Goal: Task Accomplishment & Management: Manage account settings

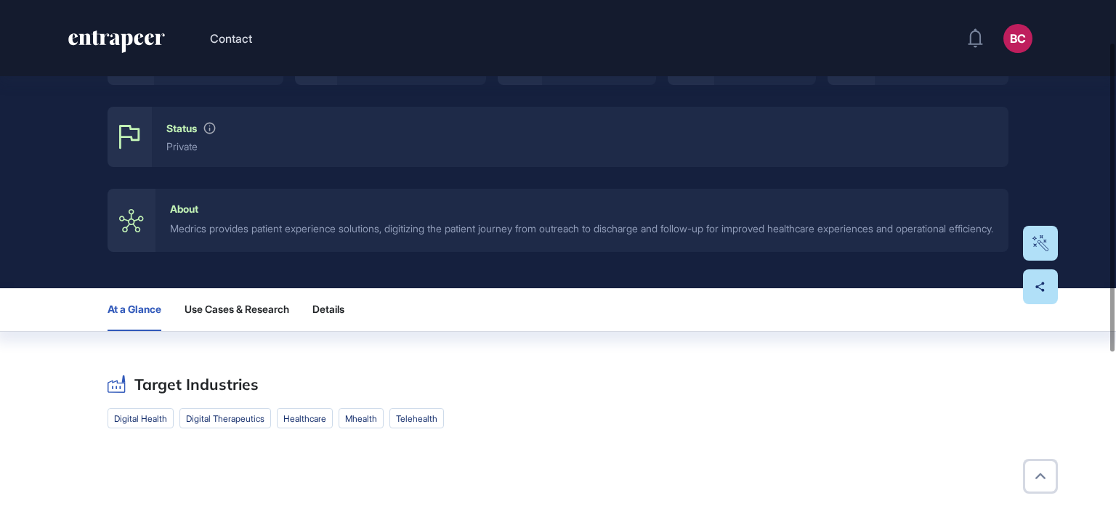
scroll to position [378, 0]
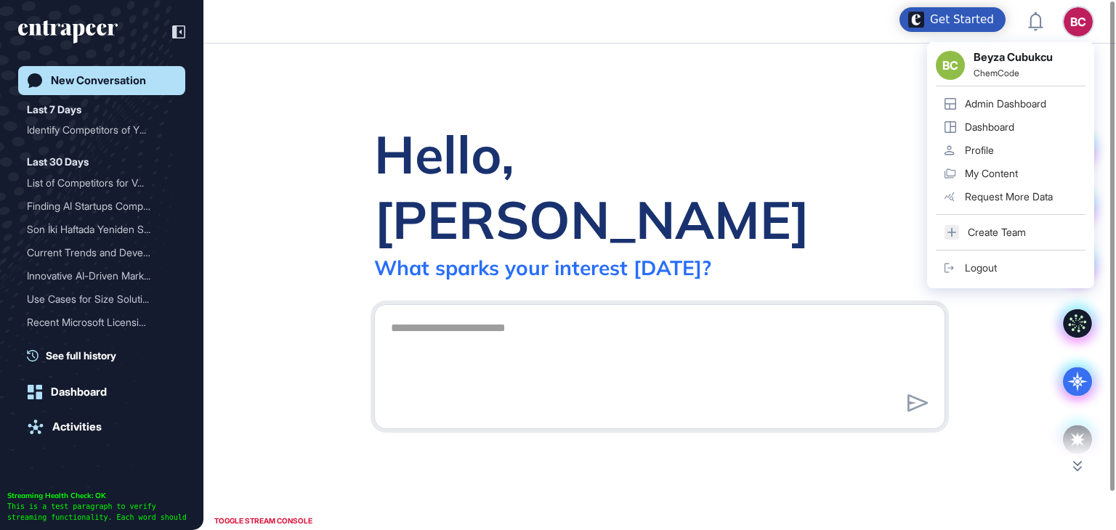
click at [1007, 108] on div "Admin Dashboard" at bounding box center [1005, 104] width 81 height 12
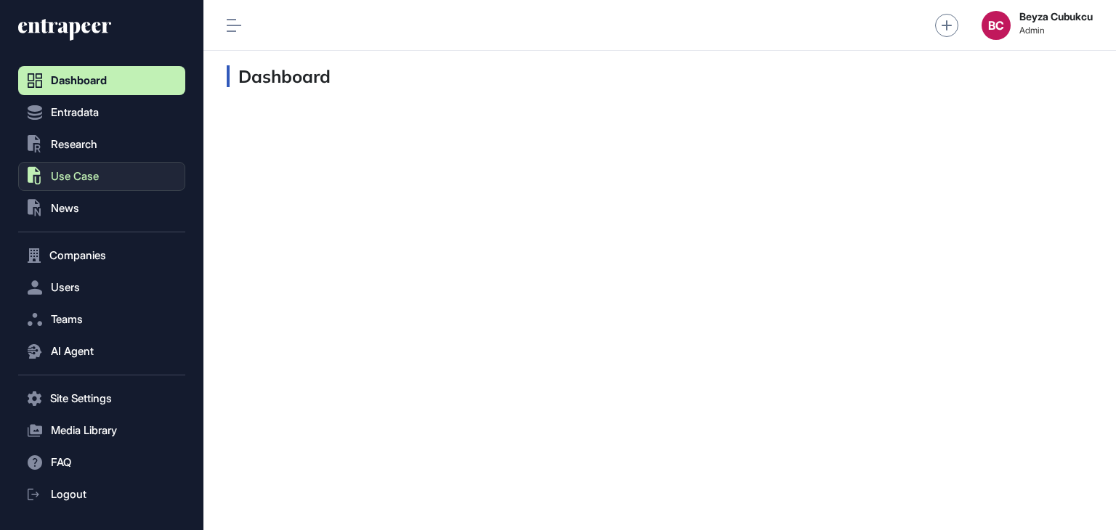
click at [77, 181] on span "Use Case" at bounding box center [75, 177] width 48 height 12
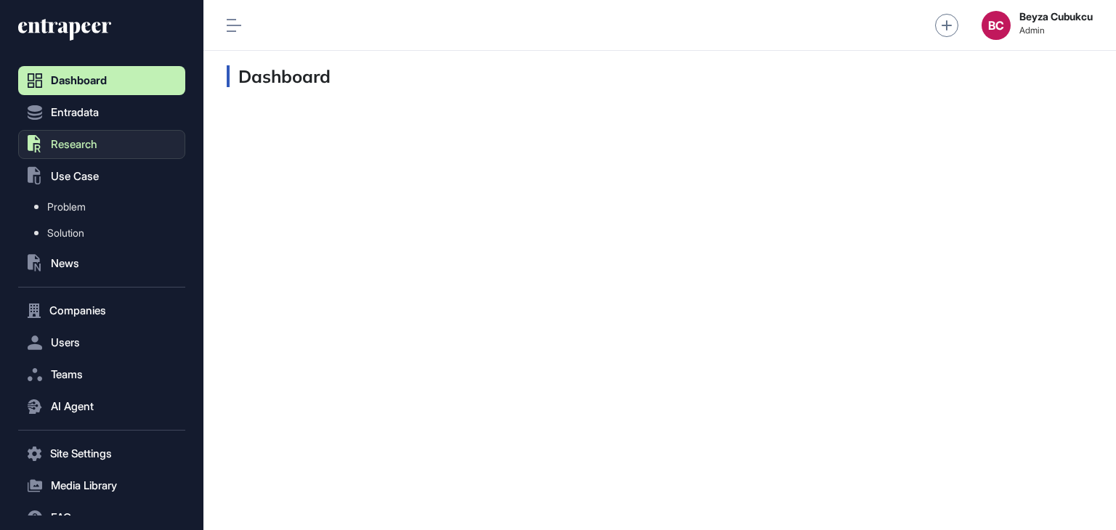
click at [74, 149] on span "Research" at bounding box center [74, 145] width 46 height 12
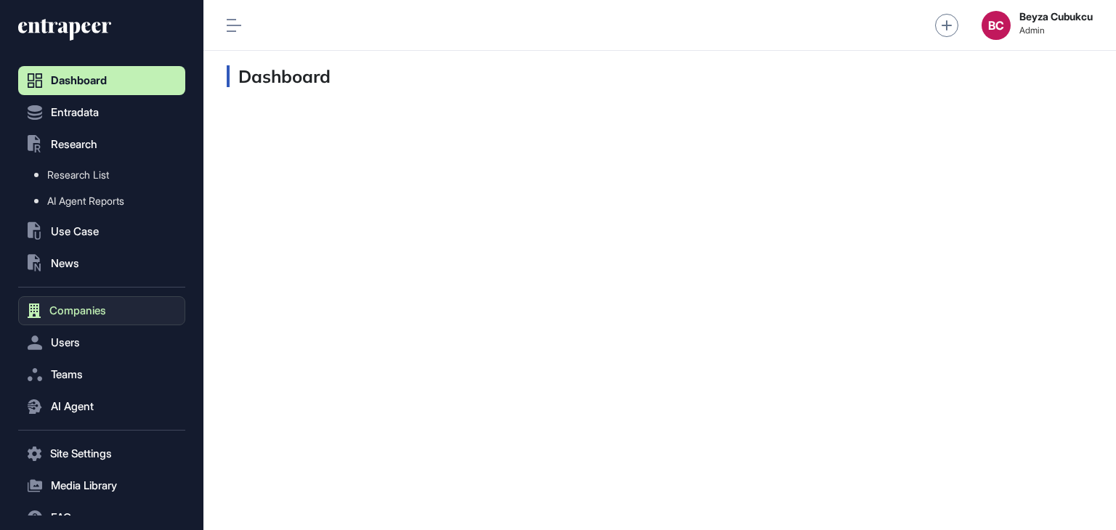
click at [87, 305] on span "Companies" at bounding box center [77, 311] width 57 height 12
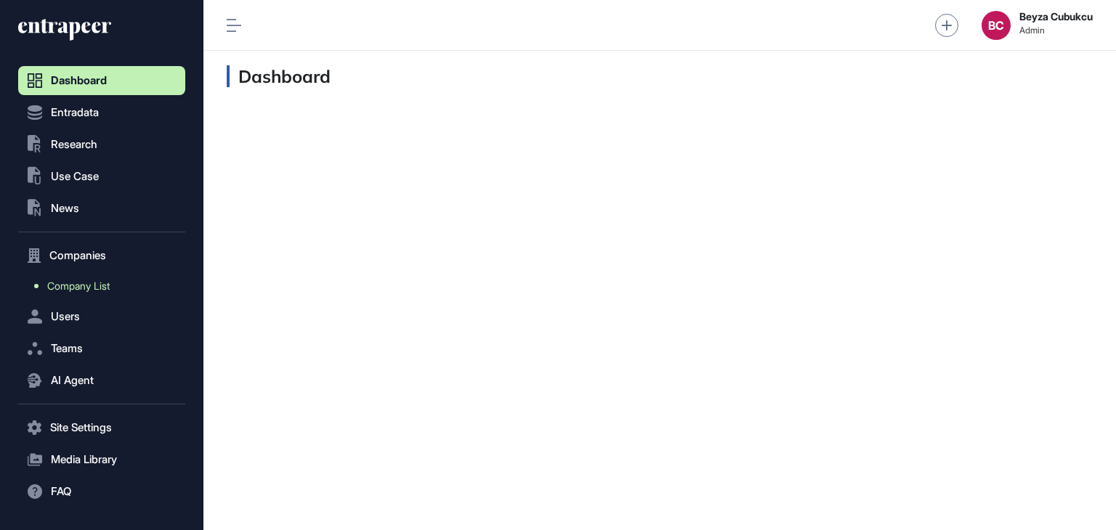
click at [84, 283] on span "Company List" at bounding box center [78, 286] width 62 height 12
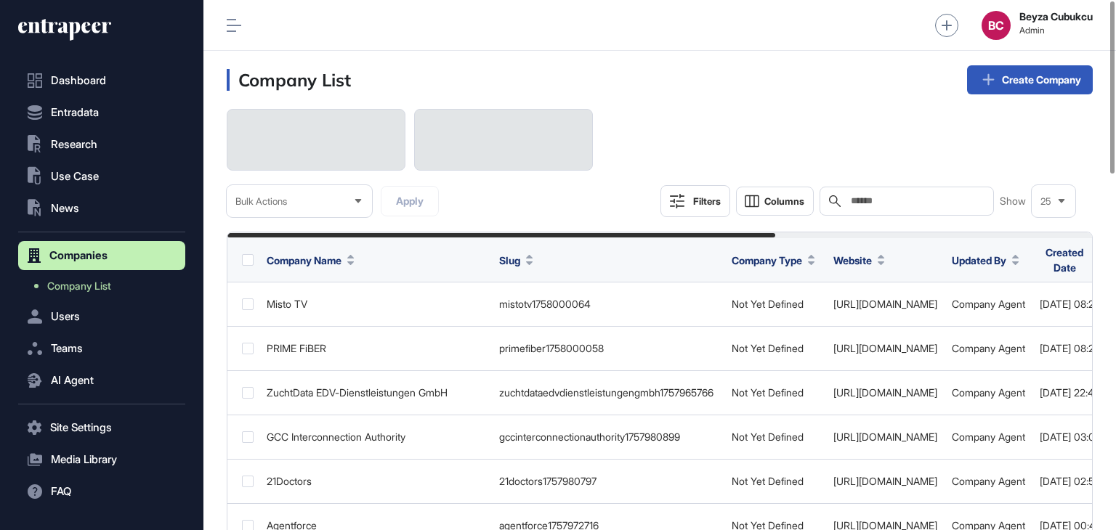
click at [856, 195] on input "text" at bounding box center [916, 201] width 135 height 12
paste input "********"
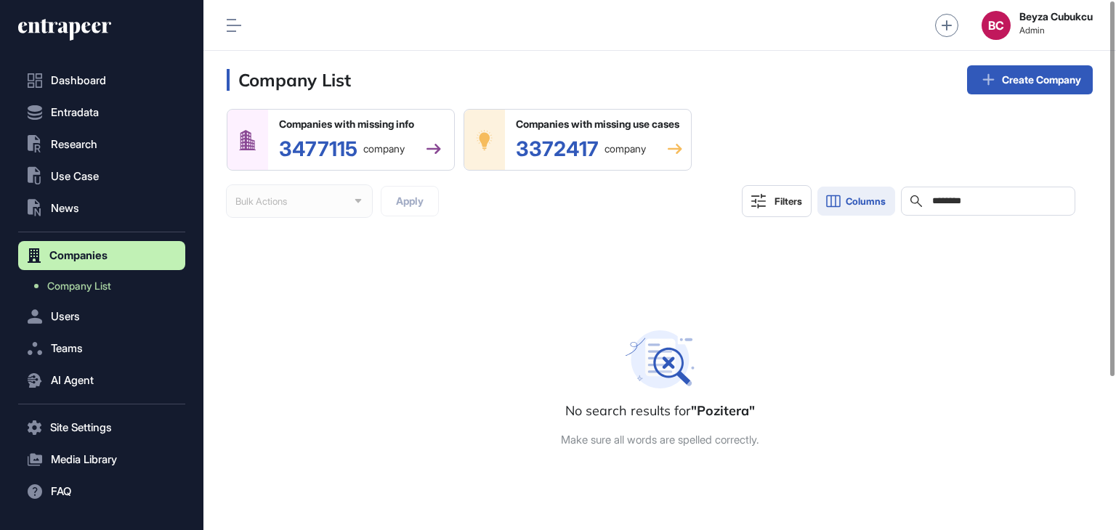
drag, startPoint x: 988, startPoint y: 195, endPoint x: 867, endPoint y: 198, distance: 120.6
click at [867, 198] on div "Filters Columns Search ********" at bounding box center [908, 201] width 333 height 32
paste input "**"
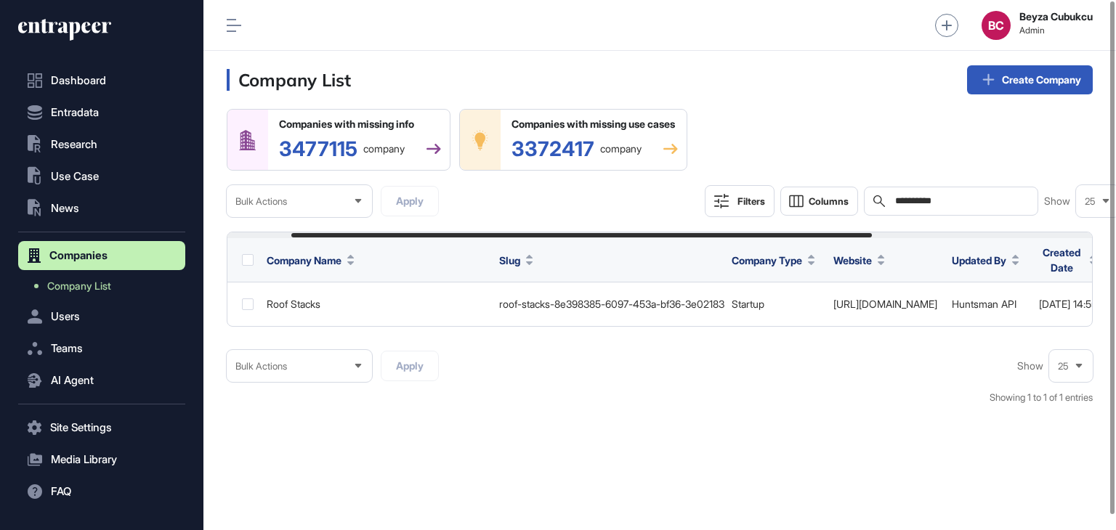
scroll to position [0, 422]
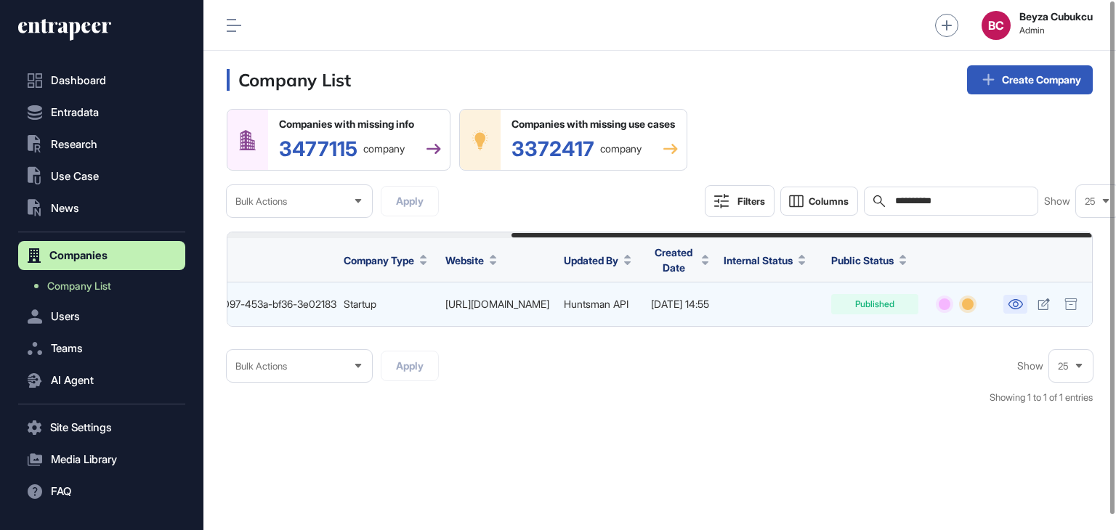
type input "**********"
click at [1003, 310] on link at bounding box center [1015, 304] width 24 height 19
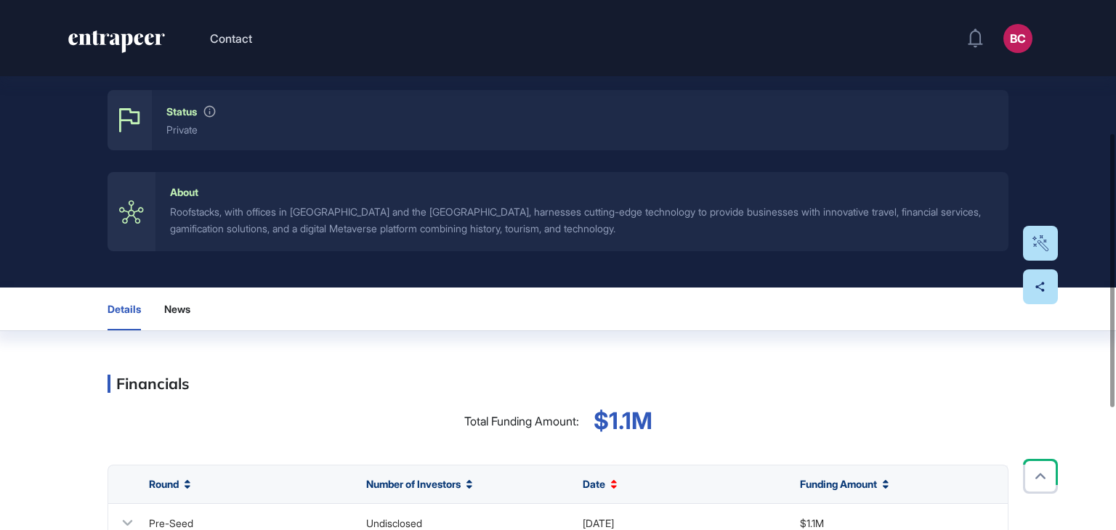
scroll to position [130, 0]
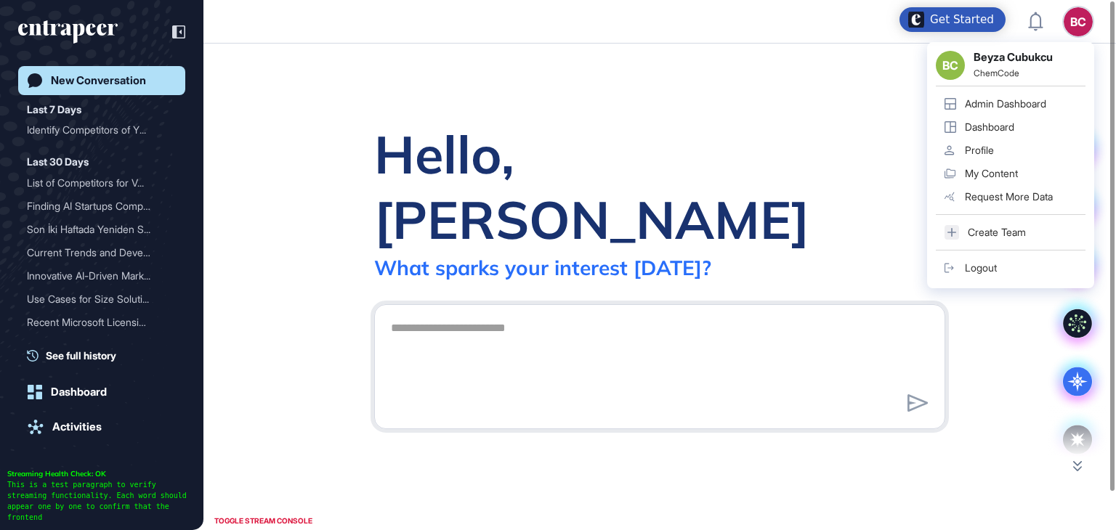
click at [1014, 96] on link "Admin Dashboard" at bounding box center [1011, 103] width 150 height 23
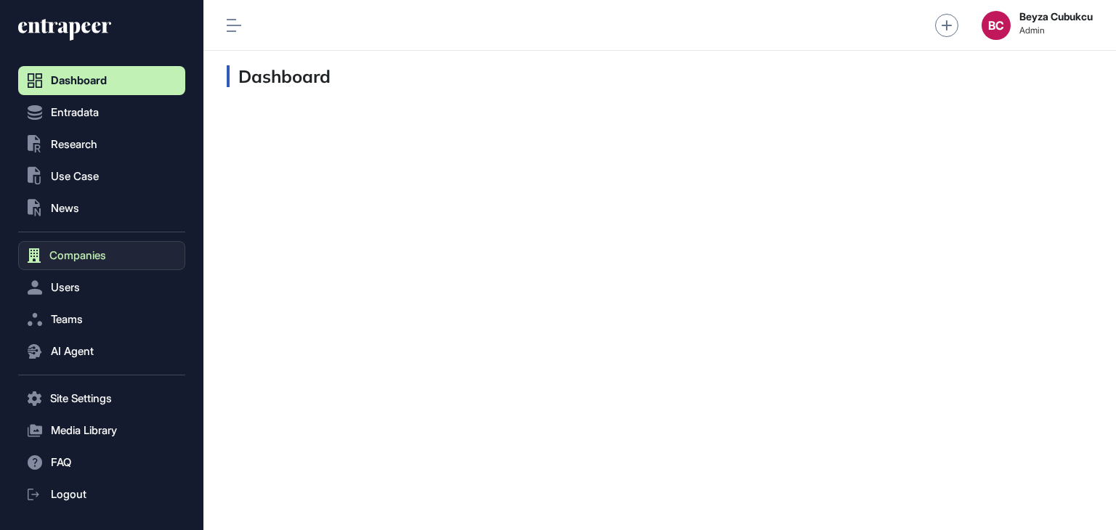
click at [73, 255] on span "Companies" at bounding box center [77, 256] width 57 height 12
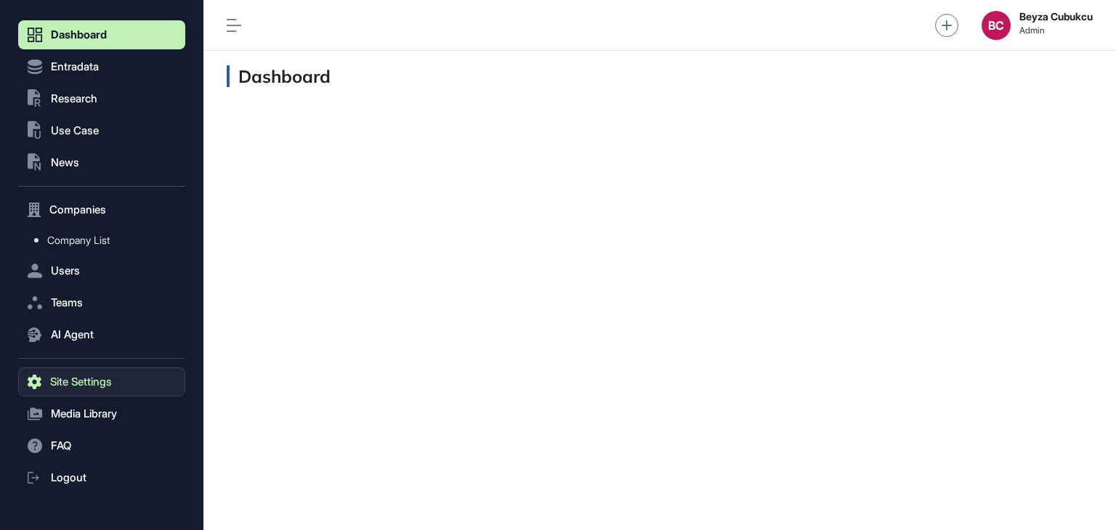
scroll to position [59, 0]
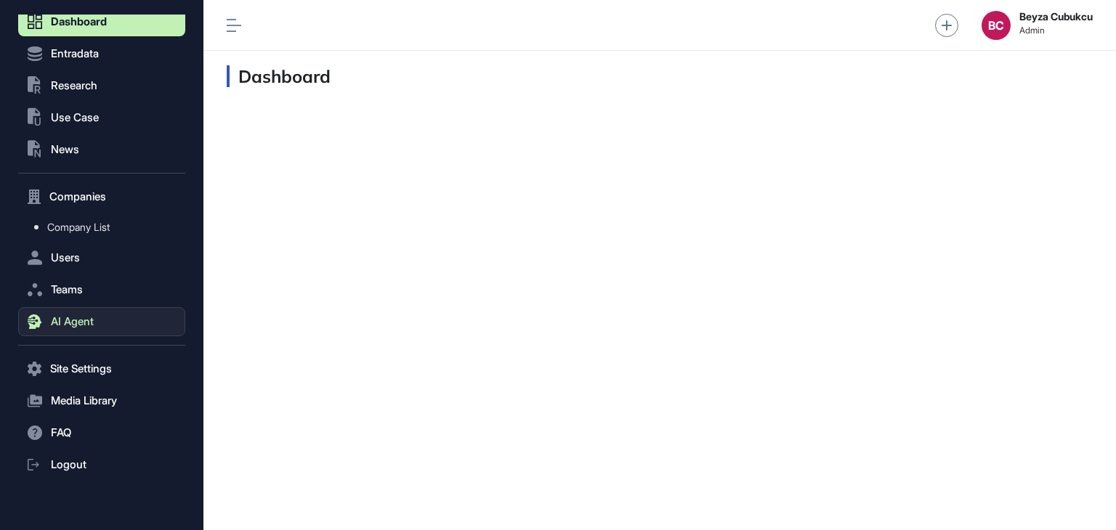
click at [84, 328] on button "AI Agent" at bounding box center [101, 321] width 167 height 29
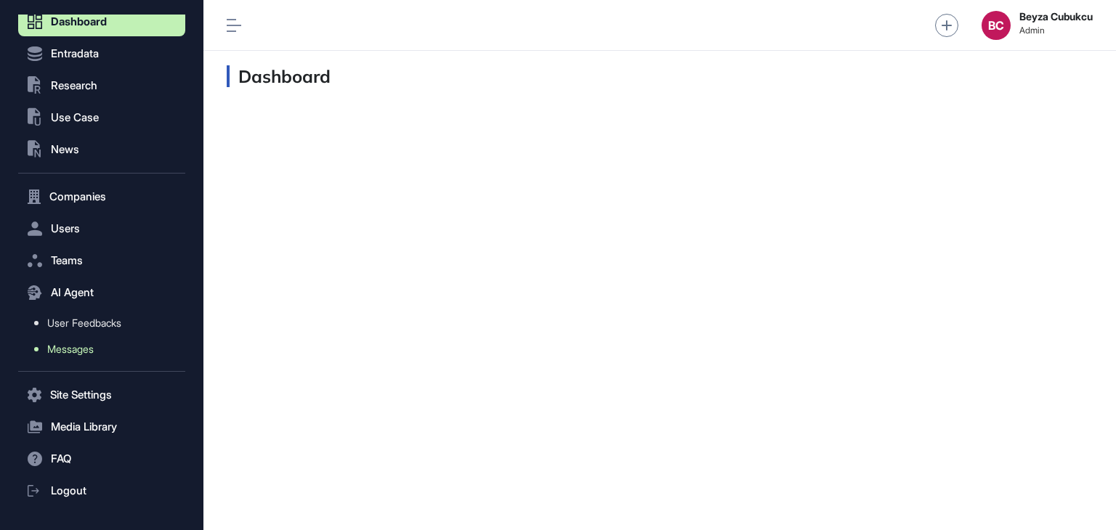
click at [84, 345] on span "Messages" at bounding box center [70, 350] width 46 height 12
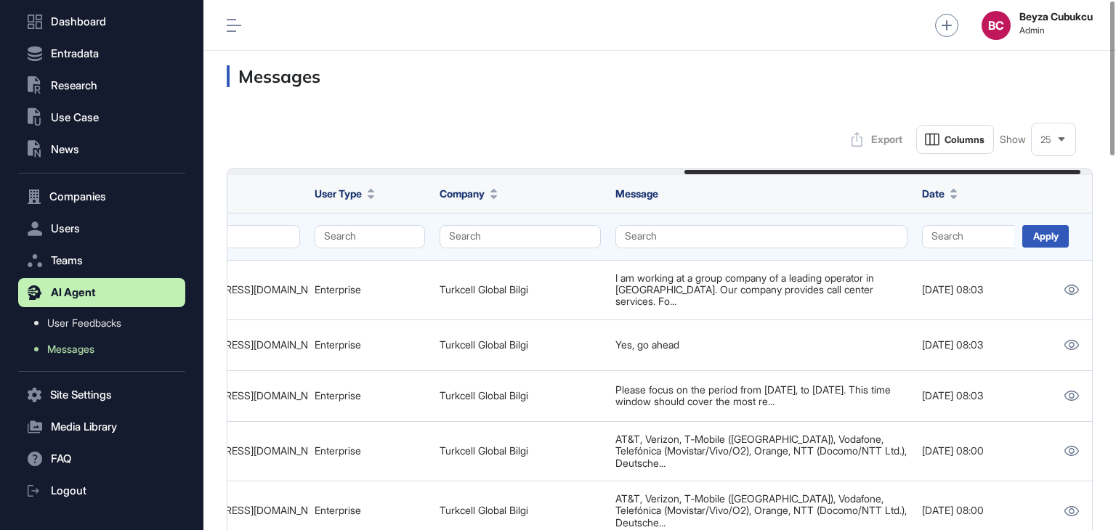
scroll to position [0, 1013]
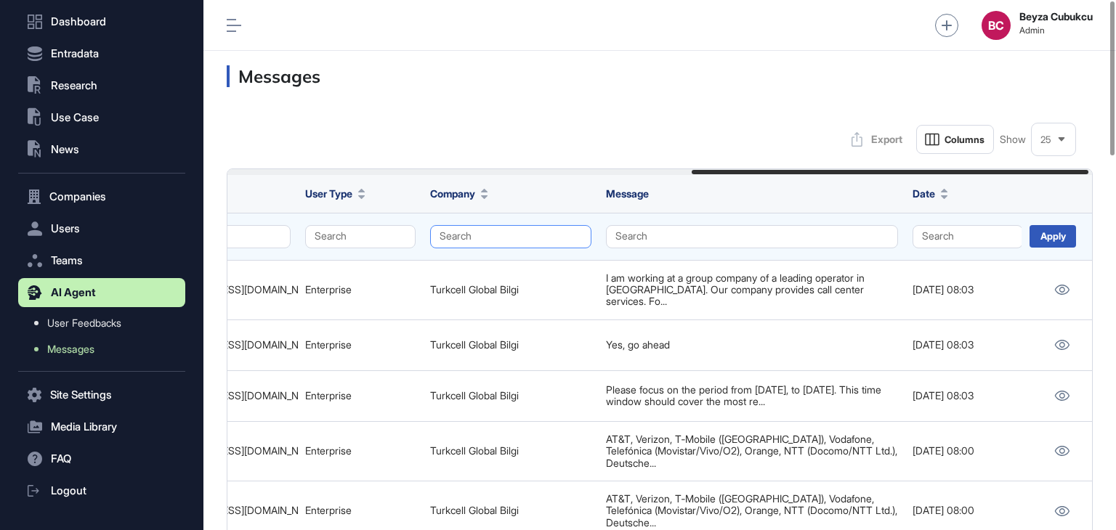
click at [485, 230] on button "Search" at bounding box center [510, 236] width 161 height 23
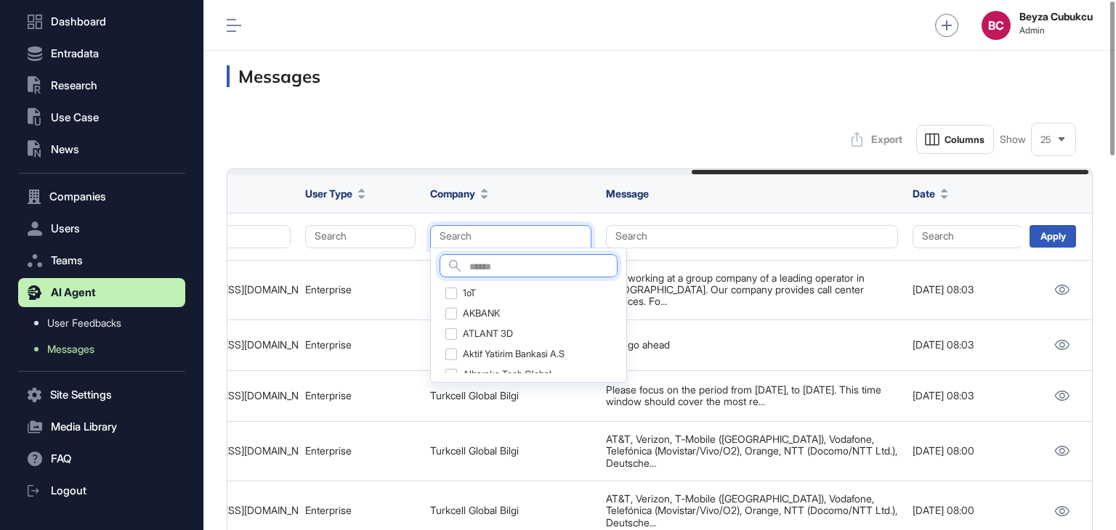
click at [482, 271] on input "text" at bounding box center [542, 268] width 147 height 20
type input "*****"
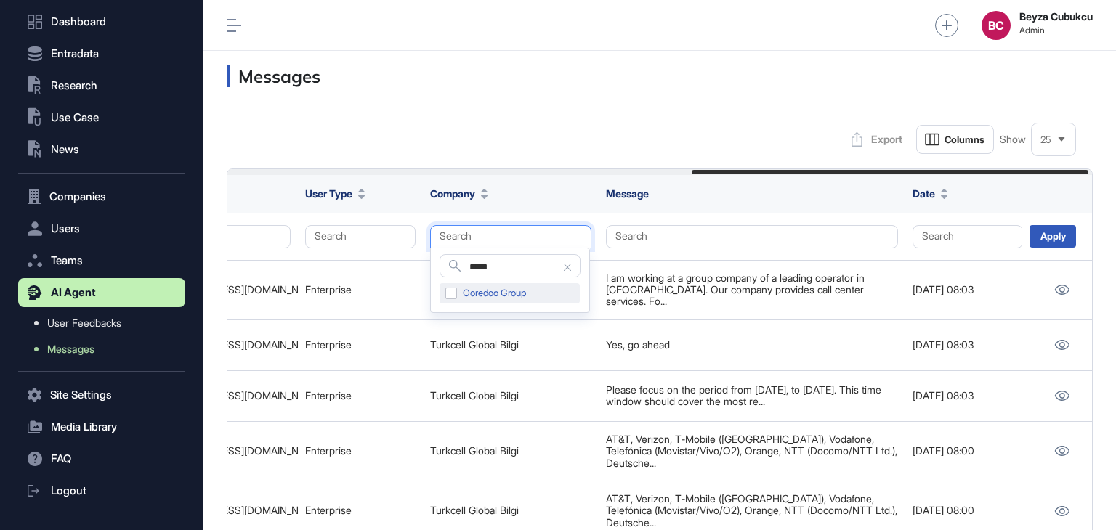
click at [453, 294] on div "Ooredoo Group" at bounding box center [509, 293] width 140 height 20
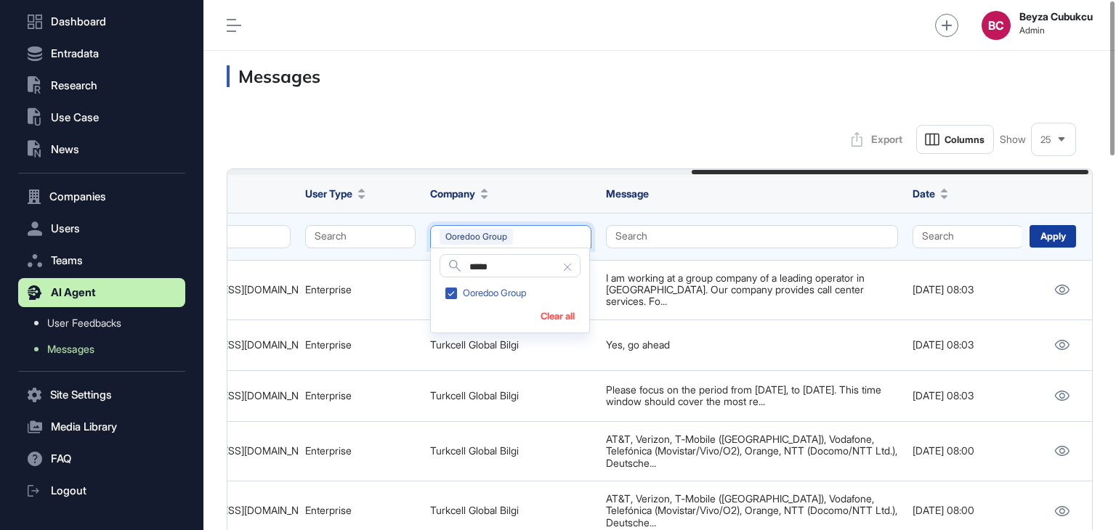
click at [1041, 232] on div "Apply" at bounding box center [1052, 236] width 46 height 23
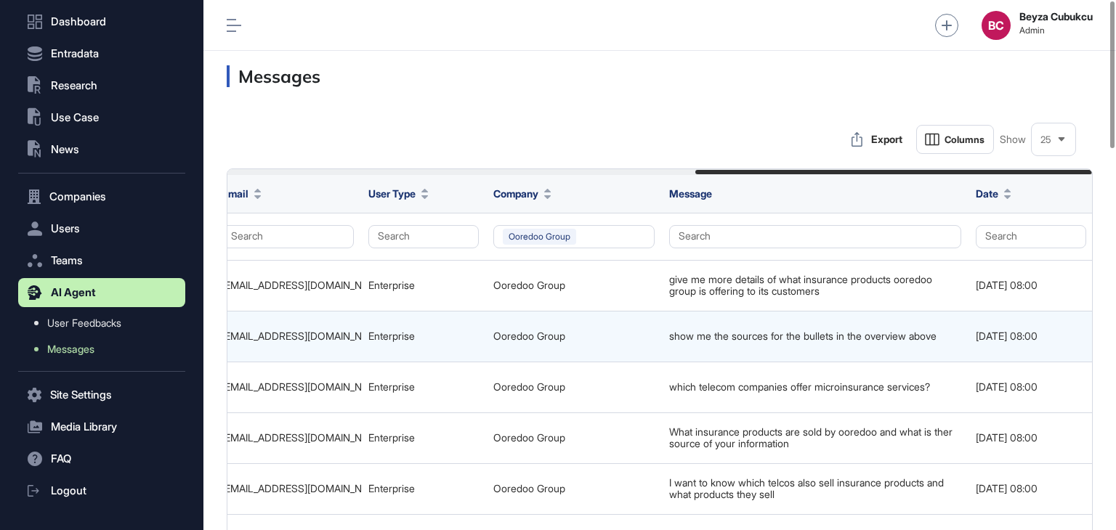
scroll to position [0, 1021]
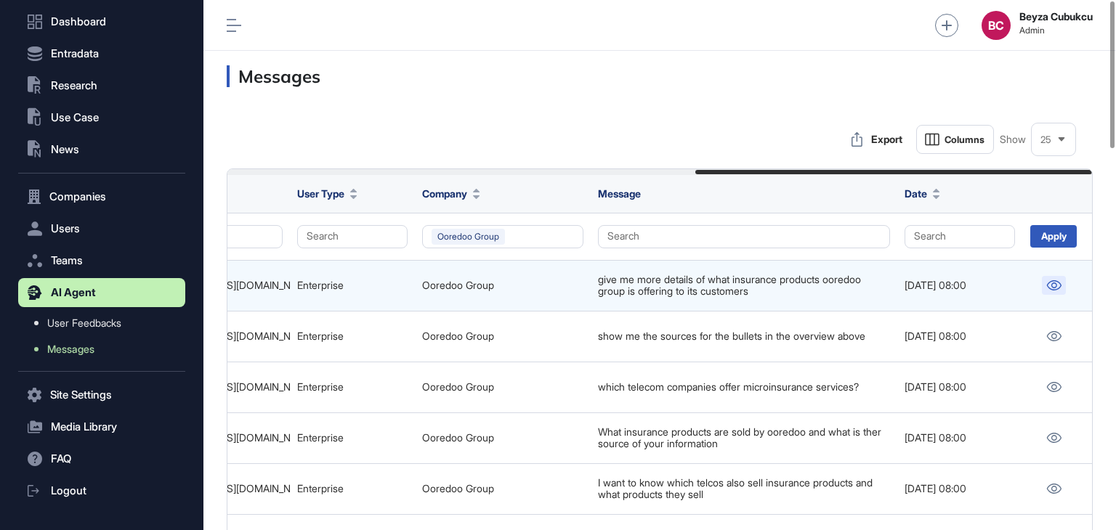
click at [1051, 281] on icon at bounding box center [1054, 285] width 15 height 10
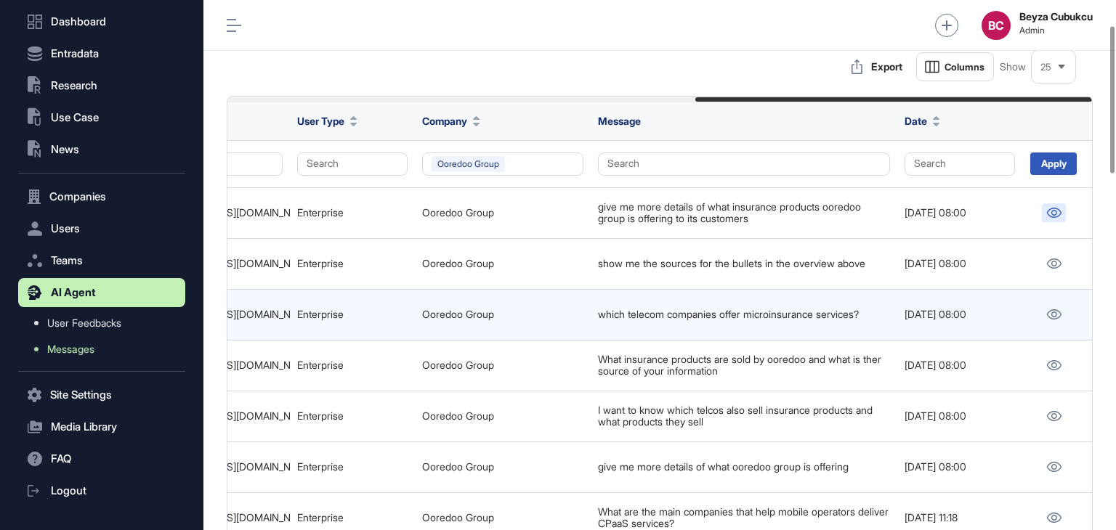
scroll to position [145, 0]
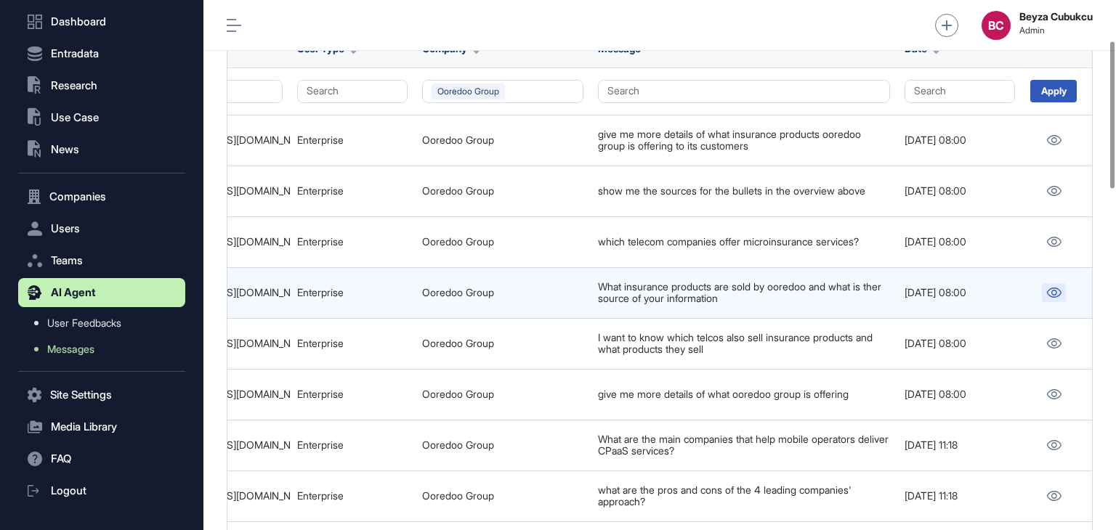
click at [1045, 288] on link at bounding box center [1054, 292] width 24 height 19
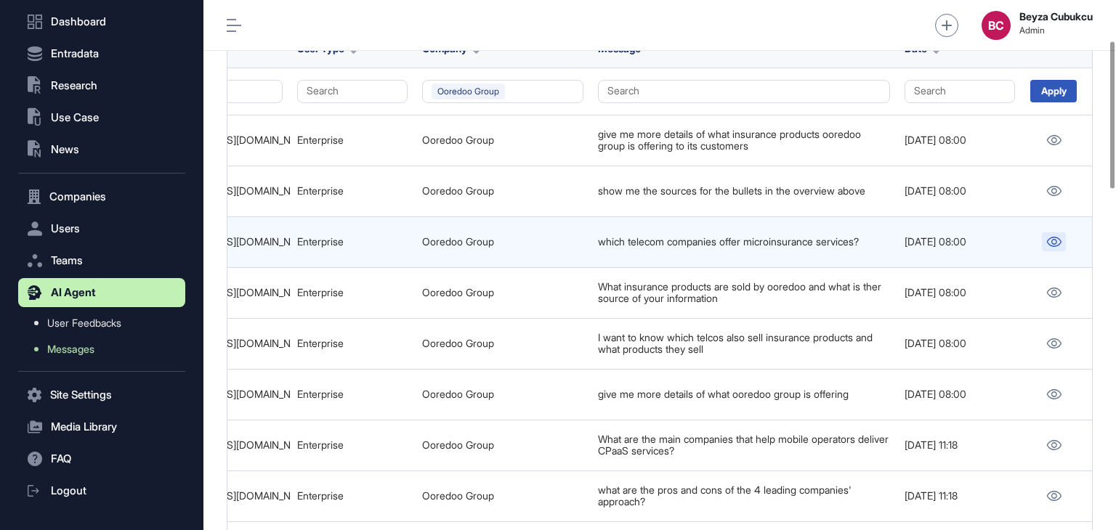
click at [1047, 242] on icon at bounding box center [1054, 242] width 15 height 10
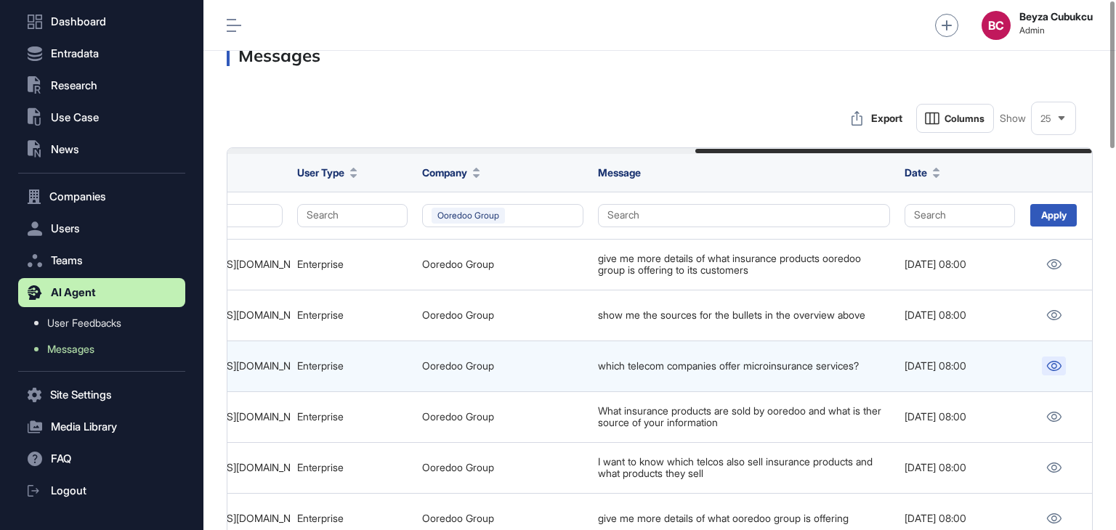
scroll to position [0, 0]
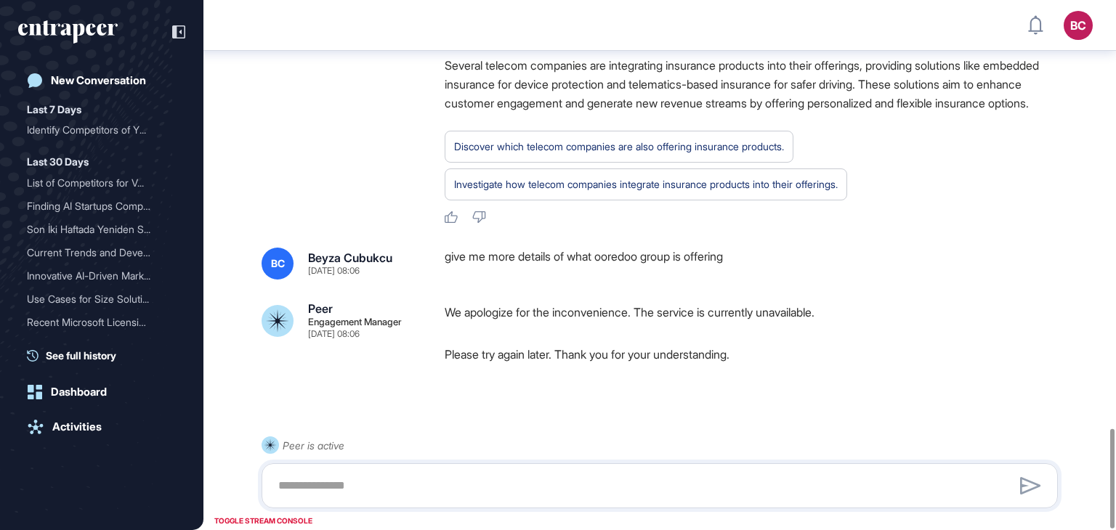
scroll to position [2271, 0]
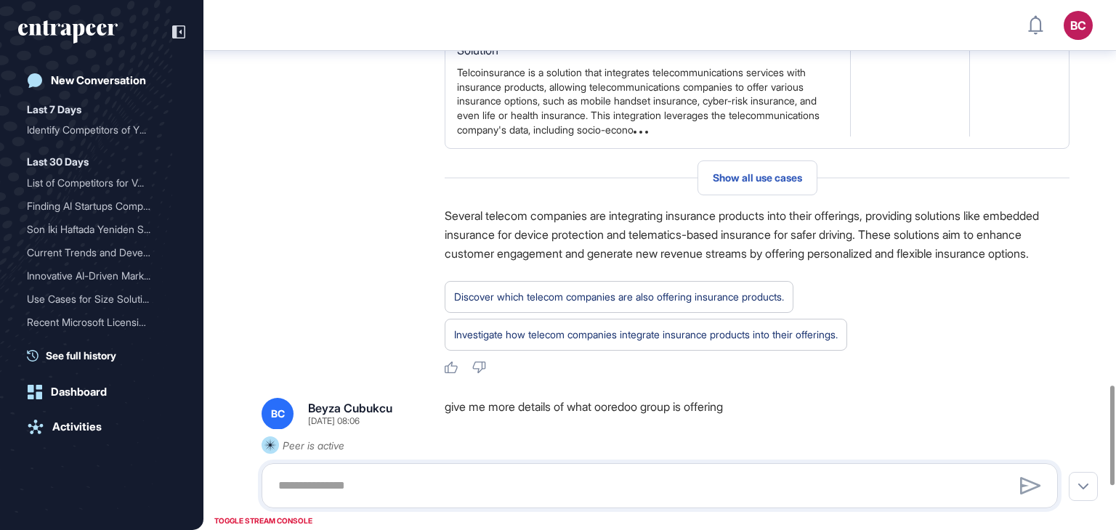
scroll to position [2271, 0]
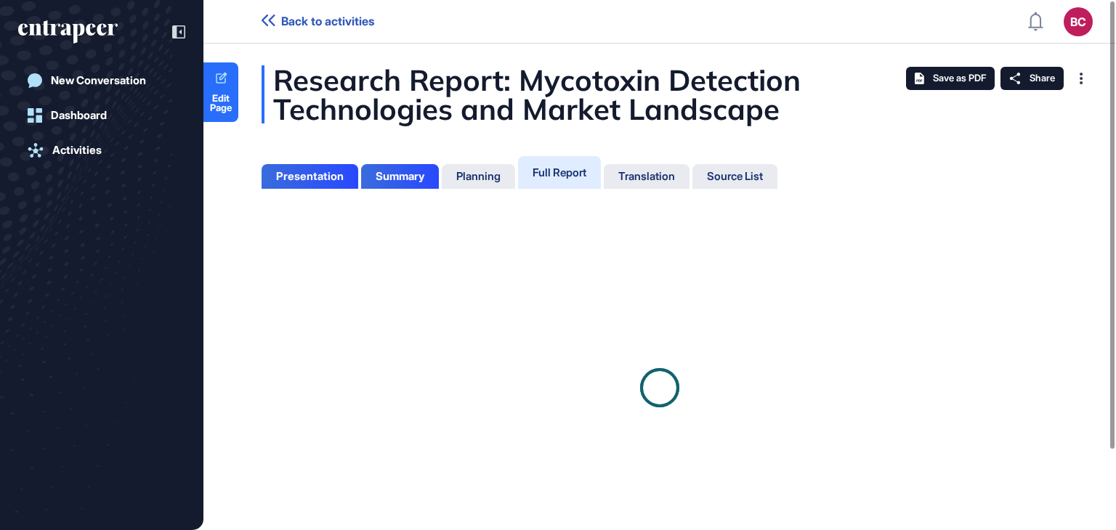
scroll to position [457, 4]
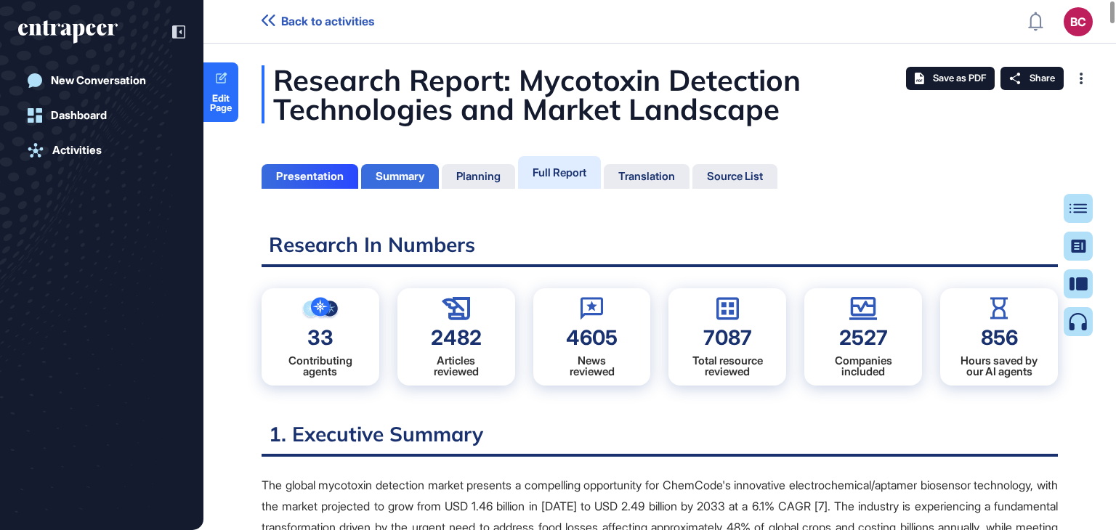
click at [407, 176] on div "Summary" at bounding box center [400, 176] width 49 height 13
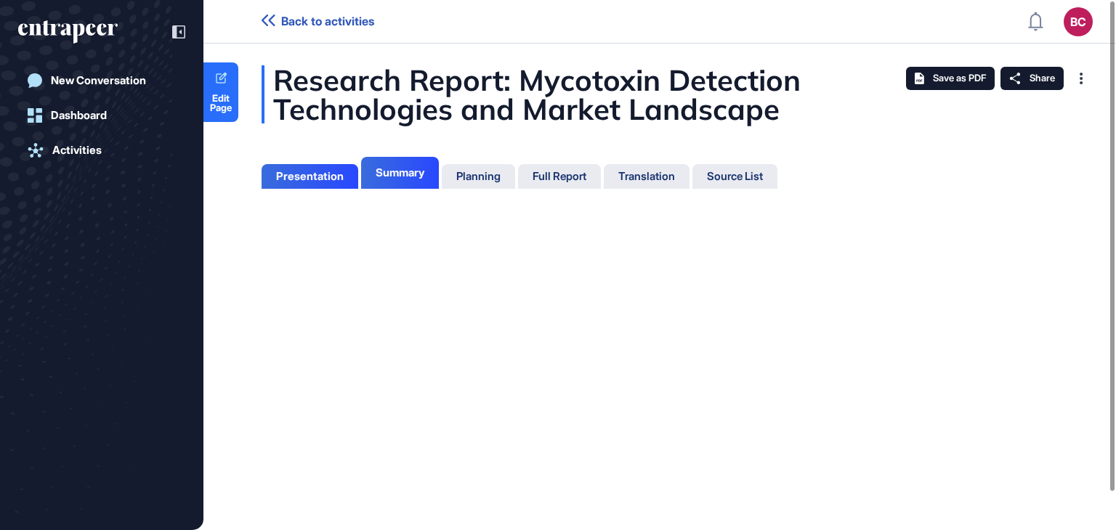
scroll to position [7, 0]
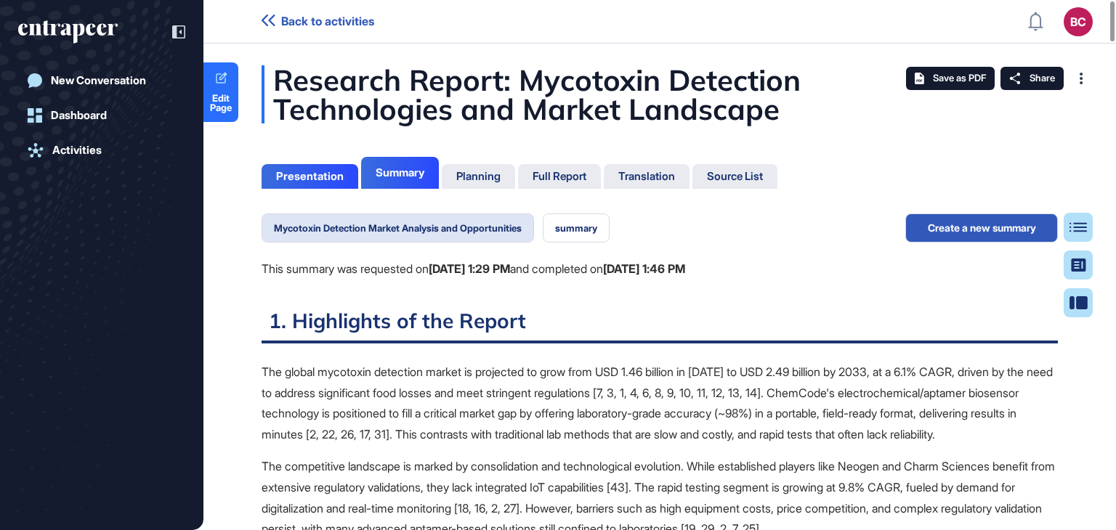
scroll to position [7, 0]
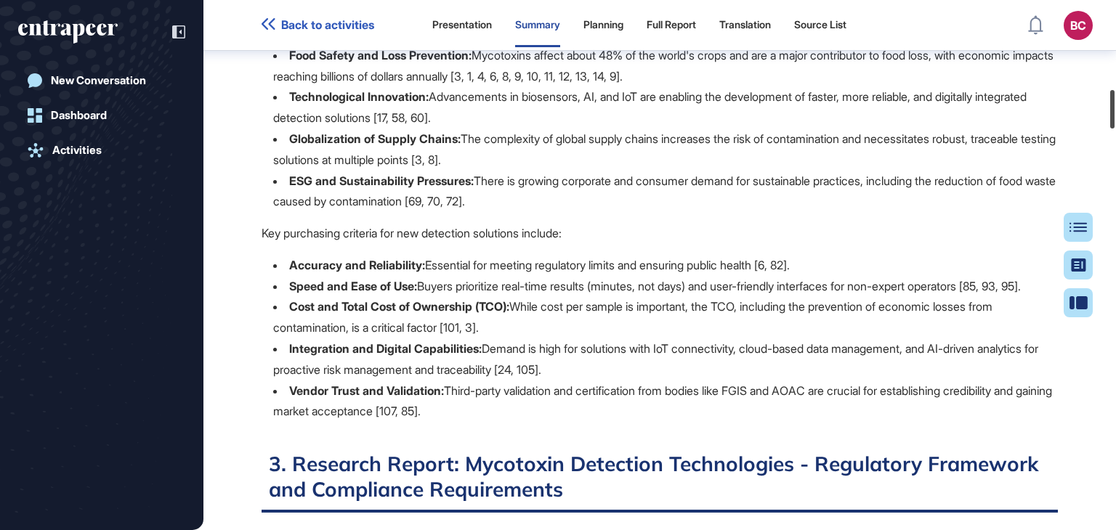
drag, startPoint x: 1114, startPoint y: 30, endPoint x: 1115, endPoint y: 111, distance: 81.4
click at [1114, 116] on div at bounding box center [1112, 109] width 4 height 38
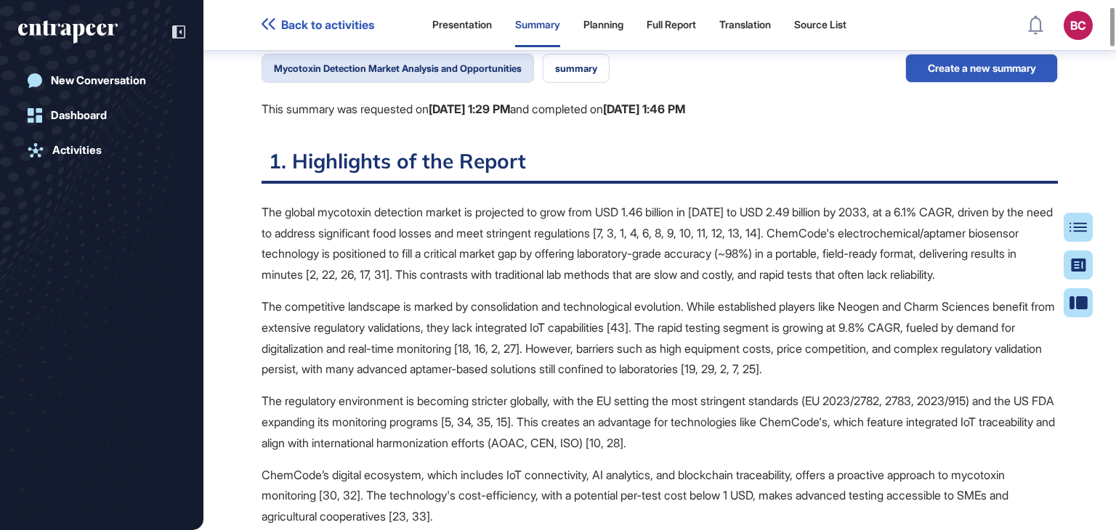
scroll to position [0, 0]
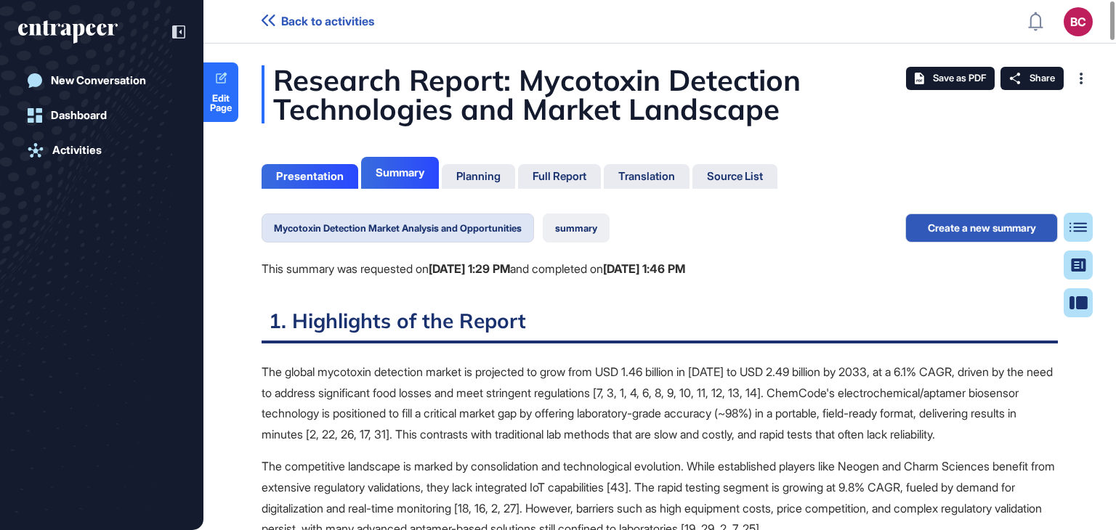
click at [574, 232] on button "summary" at bounding box center [576, 228] width 67 height 29
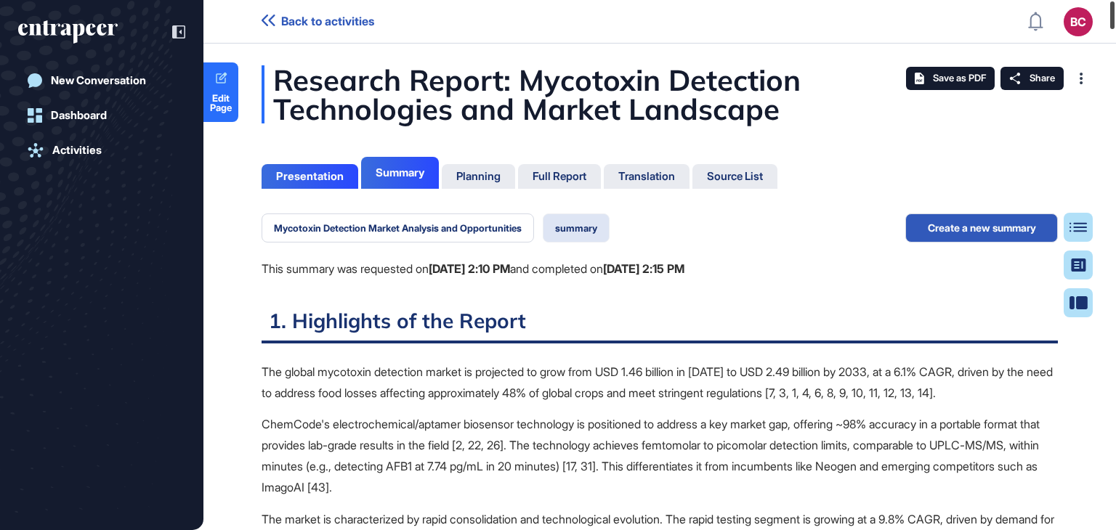
drag, startPoint x: 1113, startPoint y: 20, endPoint x: 1115, endPoint y: 10, distance: 9.7
click at [1114, 10] on div at bounding box center [1112, 15] width 4 height 28
click at [368, 224] on button "Mycotoxin Detection Market Analysis and Opportunities" at bounding box center [397, 228] width 272 height 29
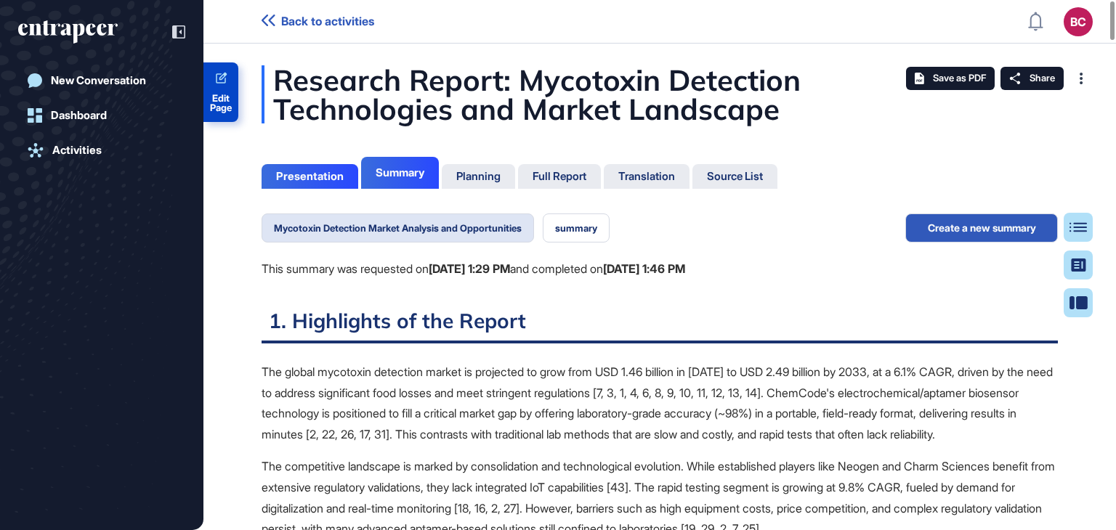
click at [218, 75] on icon at bounding box center [221, 79] width 14 height 14
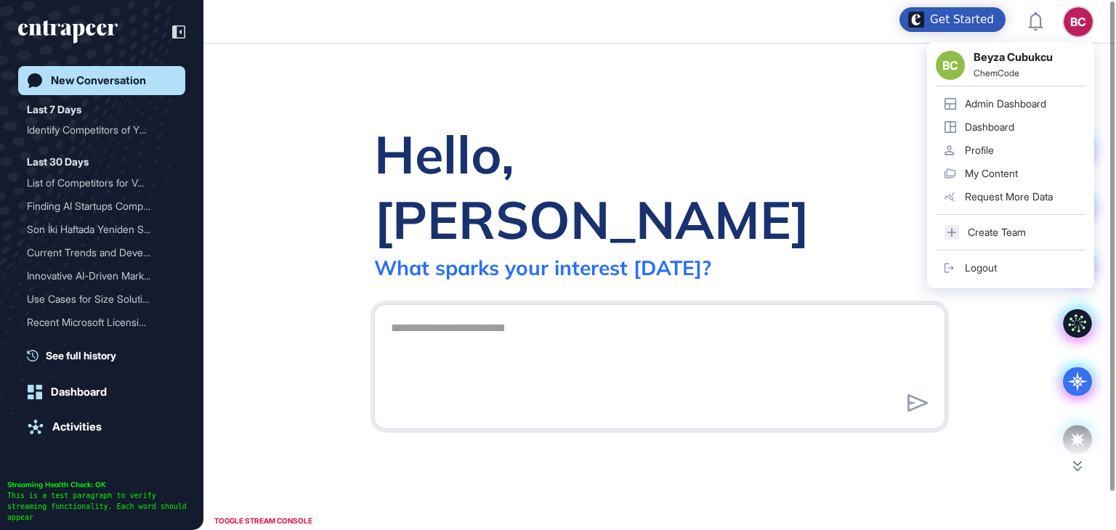
click at [1084, 42] on div "BC Beyza Cubukcu ChemCode Admin Dashboard Dashboard Profile My Content Request …" at bounding box center [1010, 165] width 167 height 246
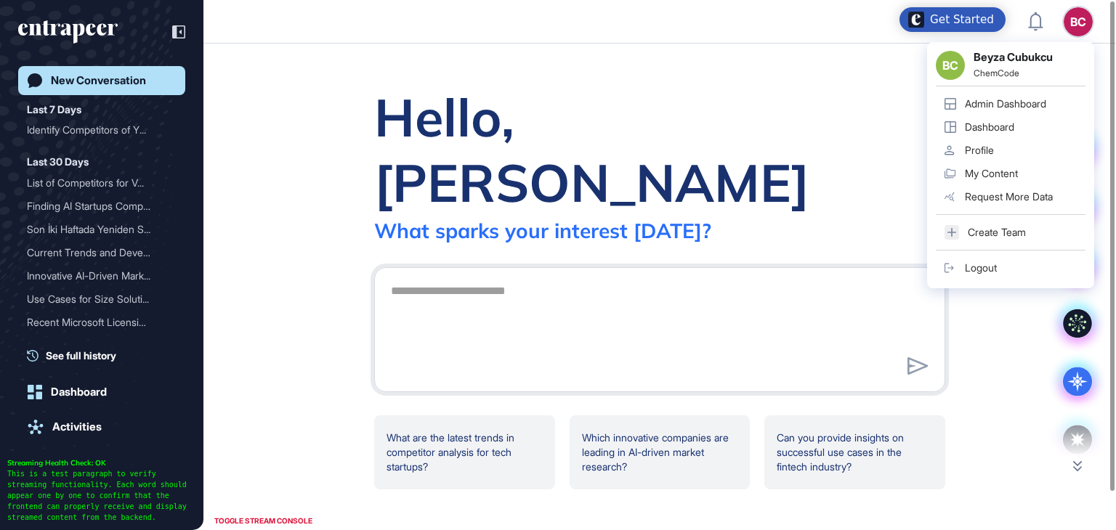
click at [970, 264] on div "Logout" at bounding box center [981, 268] width 32 height 12
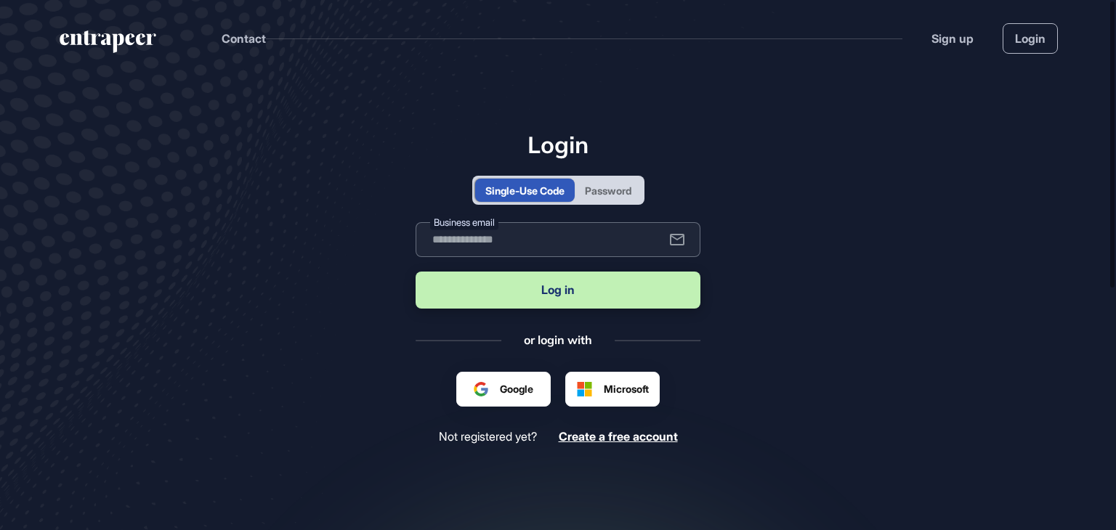
click at [495, 232] on input "text" at bounding box center [557, 239] width 285 height 35
paste input "**********"
type input "**********"
click at [584, 291] on button "Log in" at bounding box center [557, 290] width 285 height 37
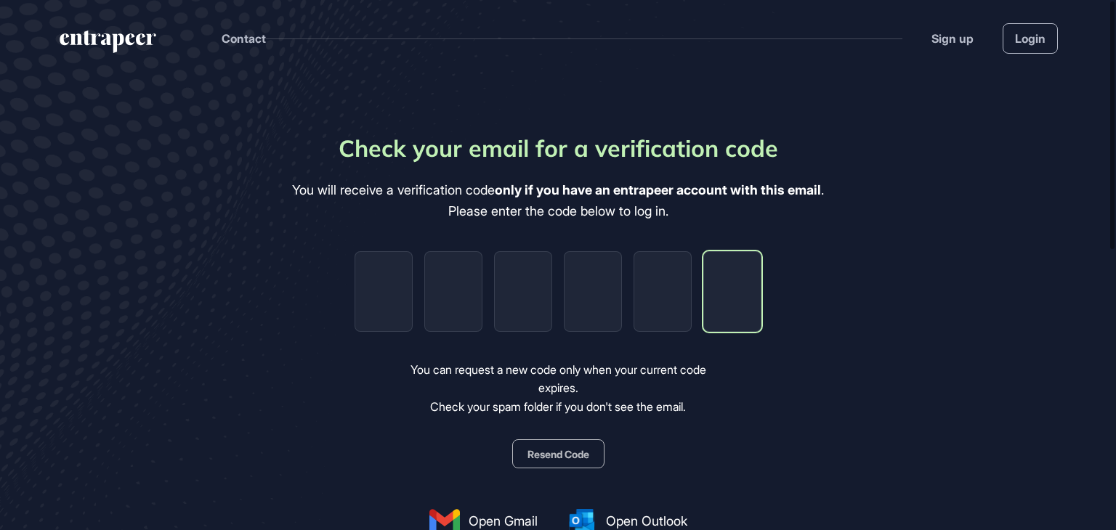
paste input "*"
type input "*"
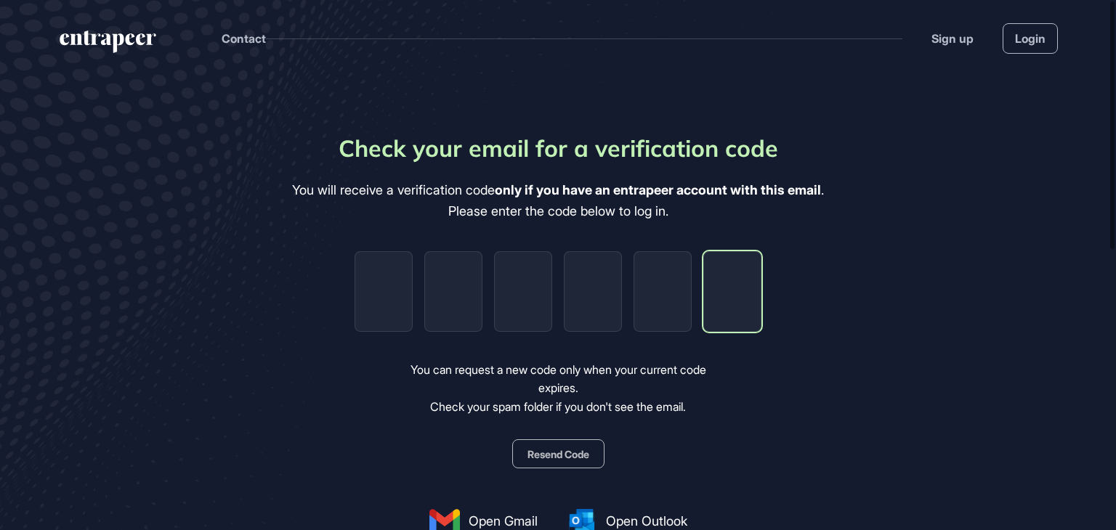
type input "*"
